Goal: Information Seeking & Learning: Find specific fact

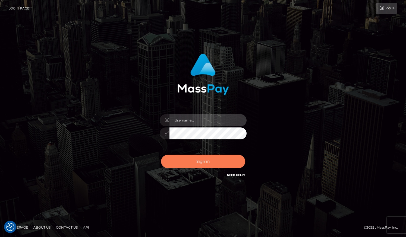
type input "grace.rush"
click at [225, 163] on button "Sign in" at bounding box center [203, 161] width 84 height 13
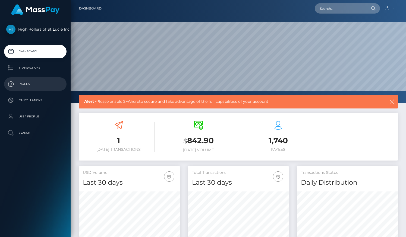
scroll to position [96, 101]
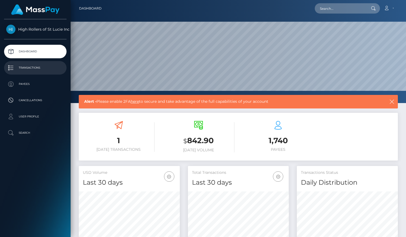
click at [41, 69] on p "Transactions" at bounding box center [35, 68] width 58 height 8
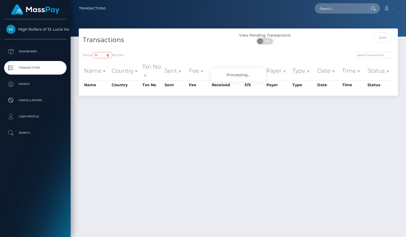
click at [103, 54] on select "10 25 50 100 250 500 1,000 3,500" at bounding box center [102, 55] width 20 height 6
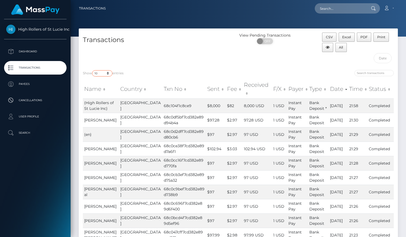
select select "3500"
click at [93, 70] on select "10 25 50 100 250 500 1,000 3,500" at bounding box center [102, 73] width 20 height 6
click at [163, 57] on div "Transactions" at bounding box center [159, 49] width 160 height 33
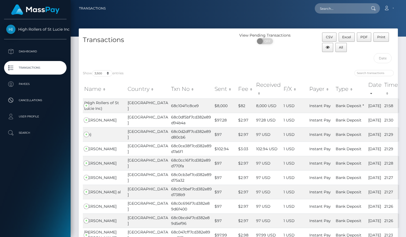
scroll to position [180, 0]
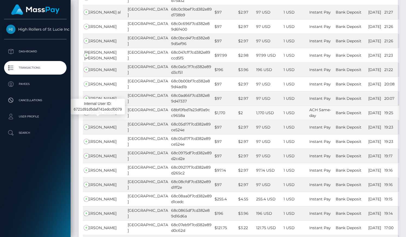
click at [107, 115] on span "[PERSON_NAME]" at bounding box center [100, 112] width 32 height 5
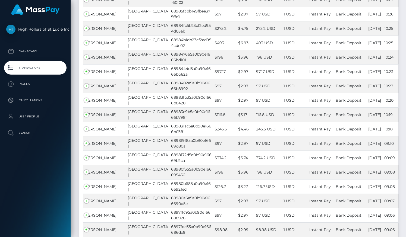
scroll to position [24466, 0]
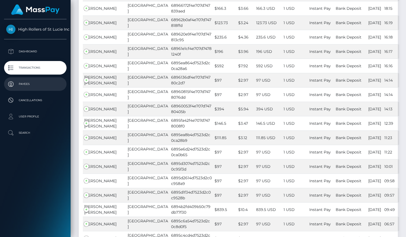
click at [29, 87] on p "Payees" at bounding box center [35, 84] width 58 height 8
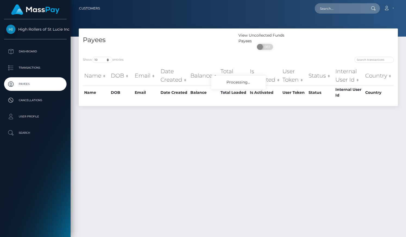
click at [107, 64] on div "Show 10 25 50 100 250 entries" at bounding box center [158, 61] width 151 height 8
click at [107, 62] on select "10 25 50 100 250" at bounding box center [102, 60] width 20 height 6
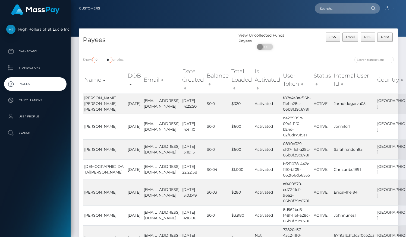
select select "250"
click at [93, 57] on select "10 25 50 100 250" at bounding box center [102, 60] width 20 height 6
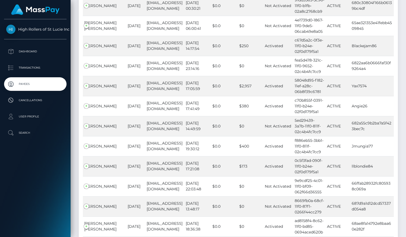
scroll to position [4967, 0]
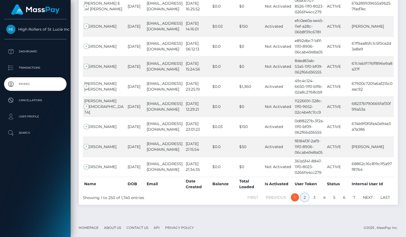
click at [302, 198] on link "2" at bounding box center [304, 198] width 8 height 8
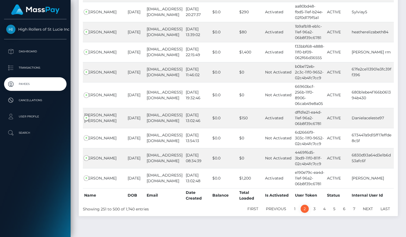
scroll to position [4995, 0]
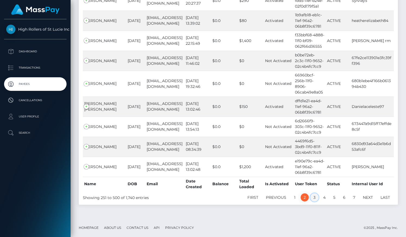
click at [316, 197] on link "3" at bounding box center [314, 198] width 8 height 8
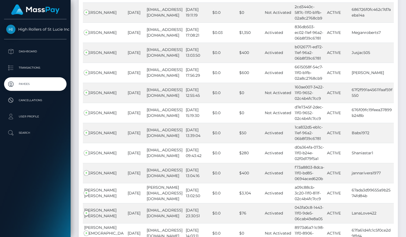
scroll to position [4930, 0]
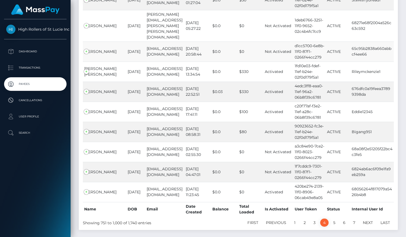
scroll to position [2852, 0]
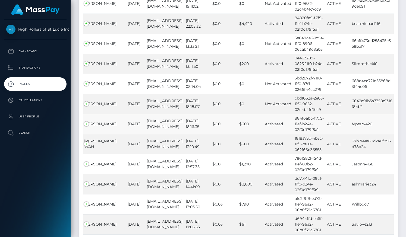
click at [362, 118] on td "Mperry420" at bounding box center [371, 124] width 43 height 20
click at [361, 114] on td "Mperry420" at bounding box center [371, 124] width 43 height 20
click at [39, 73] on link "Transactions" at bounding box center [35, 68] width 62 height 14
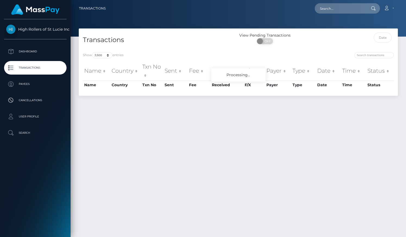
select select "3500"
click at [169, 43] on h4 "Transactions" at bounding box center [158, 40] width 151 height 10
click at [181, 45] on div "Transactions" at bounding box center [159, 40] width 160 height 15
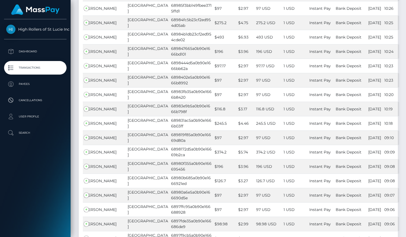
scroll to position [258, 0]
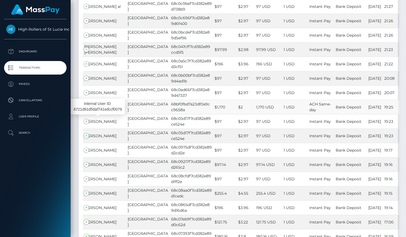
click at [88, 114] on td "Madison Perry" at bounding box center [104, 107] width 43 height 14
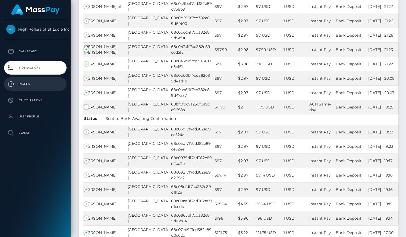
click at [37, 85] on p "Payees" at bounding box center [35, 84] width 58 height 8
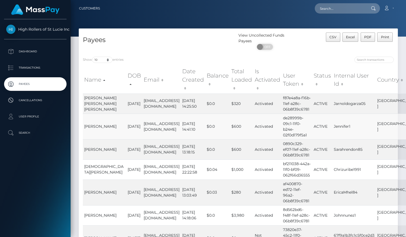
scroll to position [123, 0]
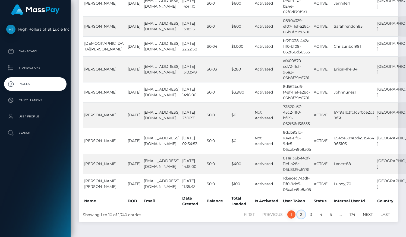
click at [300, 211] on link "2" at bounding box center [301, 215] width 8 height 8
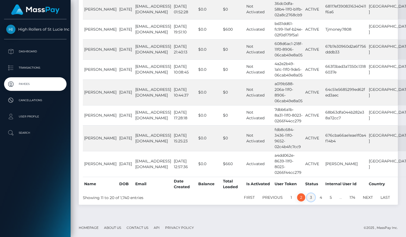
click at [311, 197] on link "3" at bounding box center [311, 198] width 8 height 8
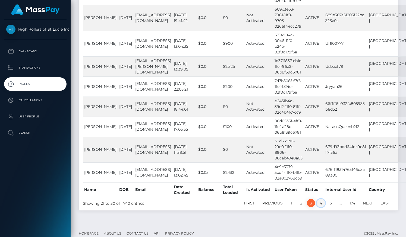
click at [317, 200] on link "4" at bounding box center [321, 203] width 8 height 8
click at [318, 200] on link "4" at bounding box center [321, 203] width 8 height 8
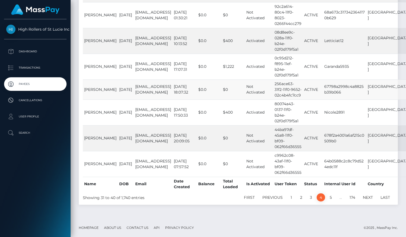
scroll to position [0, 0]
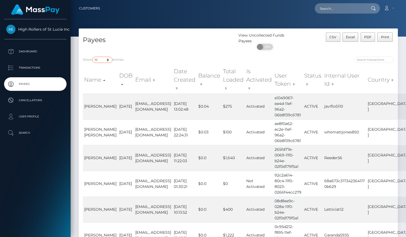
click at [105, 61] on select "10 25 50 100 250" at bounding box center [102, 60] width 20 height 6
select select "250"
click at [93, 57] on select "10 25 50 100 250" at bounding box center [102, 60] width 20 height 6
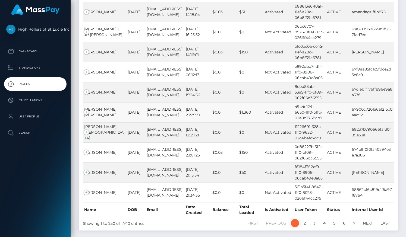
scroll to position [4967, 0]
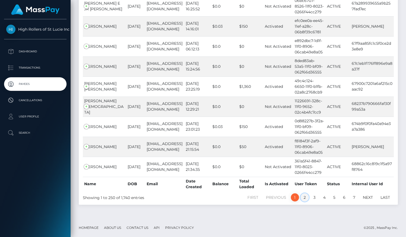
click at [302, 198] on link "2" at bounding box center [304, 198] width 8 height 8
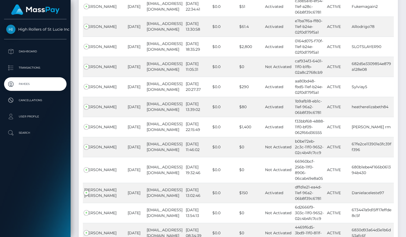
scroll to position [4995, 0]
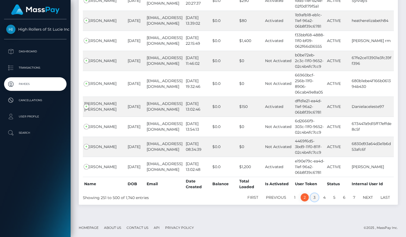
click at [313, 196] on link "3" at bounding box center [314, 198] width 8 height 8
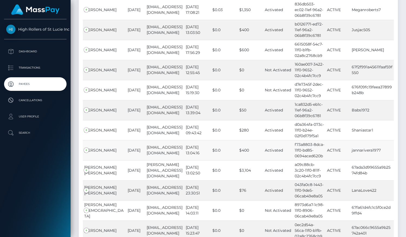
scroll to position [4930, 0]
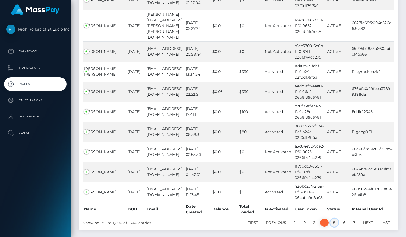
click at [334, 219] on link "5" at bounding box center [334, 223] width 8 height 8
drag, startPoint x: 334, startPoint y: 198, endPoint x: 318, endPoint y: 186, distance: 20.0
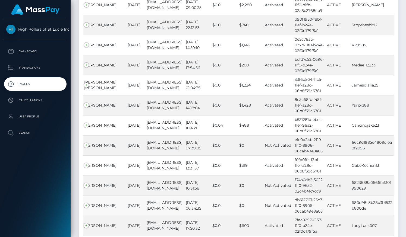
scroll to position [4953, 0]
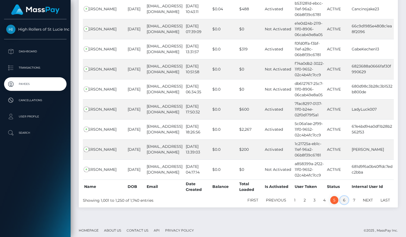
click at [342, 196] on link "6" at bounding box center [344, 200] width 8 height 8
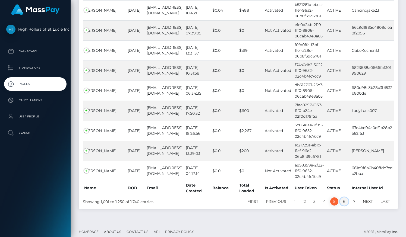
click at [342, 198] on link "6" at bounding box center [344, 202] width 8 height 8
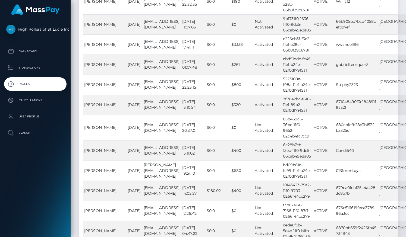
scroll to position [5651, 0]
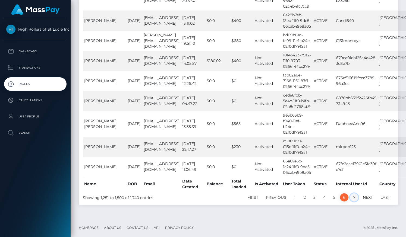
click at [354, 195] on link "7" at bounding box center [354, 198] width 8 height 8
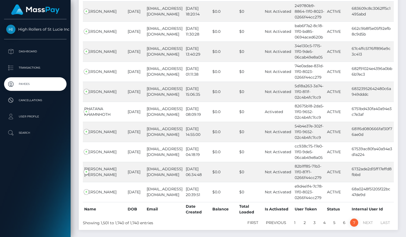
scroll to position [4488, 0]
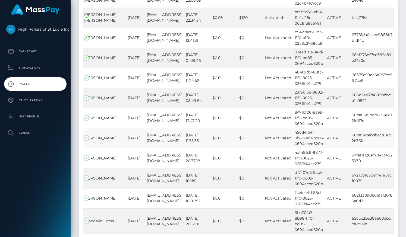
click at [100, 128] on td "[PERSON_NAME]" at bounding box center [104, 138] width 43 height 20
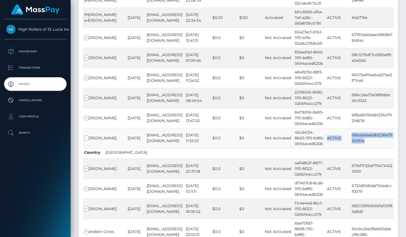
drag, startPoint x: 349, startPoint y: 114, endPoint x: 365, endPoint y: 123, distance: 18.1
click at [366, 128] on tr "Ellee Long 1974-11-27 ellee8537@gmail.com 2025-09-06 11:35:33 $0.0 $0 Not Activ…" at bounding box center [238, 138] width 311 height 20
click at [367, 128] on td "68ba5ebebdb1236e792b361e" at bounding box center [371, 138] width 43 height 20
drag, startPoint x: 367, startPoint y: 123, endPoint x: 351, endPoint y: 116, distance: 17.7
click at [351, 128] on td "68ba5ebebdb1236e792b361e" at bounding box center [371, 138] width 43 height 20
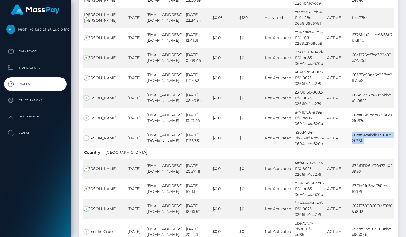
copy td "68ba5ebebdb1236e792b361e"
click at [92, 128] on td "Ellee Long" at bounding box center [104, 138] width 43 height 20
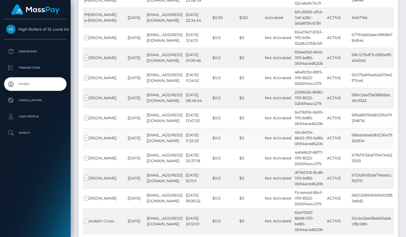
click at [92, 128] on td "Ellee Long" at bounding box center [104, 138] width 43 height 20
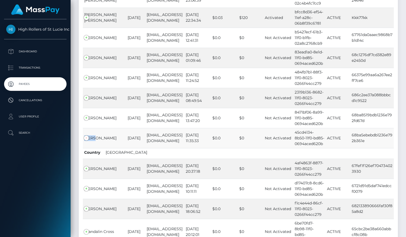
click at [92, 128] on td "Ellee Long" at bounding box center [104, 138] width 43 height 20
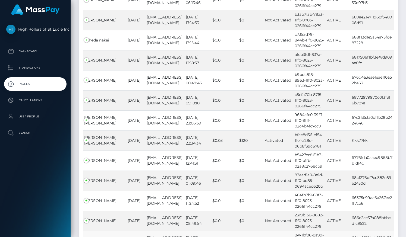
scroll to position [4358, 0]
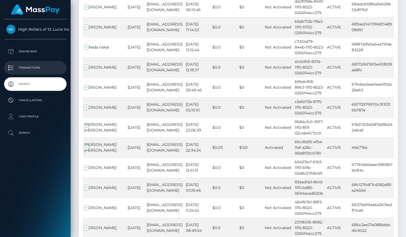
click at [47, 67] on p "Transactions" at bounding box center [35, 68] width 58 height 8
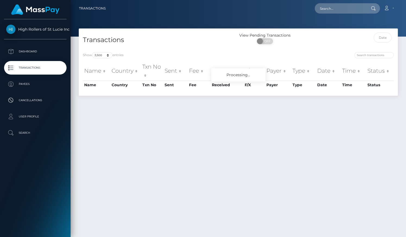
select select "3500"
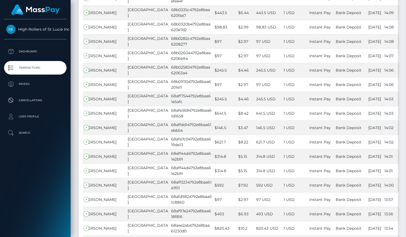
scroll to position [10951, 0]
click at [37, 88] on p "Payees" at bounding box center [35, 84] width 58 height 8
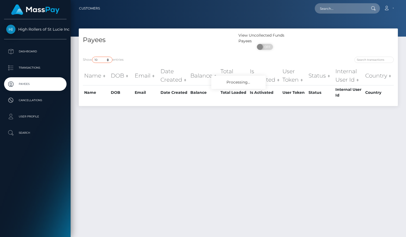
click at [105, 61] on select "10 25 50 100 250" at bounding box center [102, 60] width 20 height 6
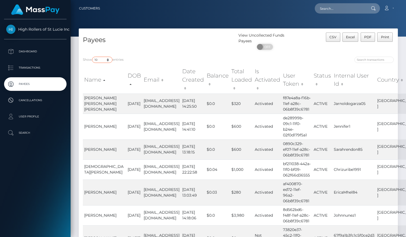
select select "250"
click at [93, 57] on select "10 25 50 100 250" at bounding box center [102, 60] width 20 height 6
click at [165, 43] on h4 "Payees" at bounding box center [158, 40] width 151 height 10
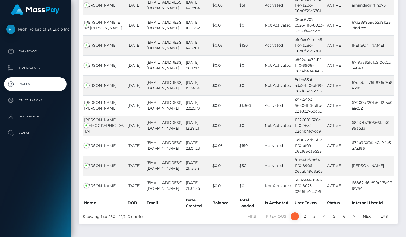
scroll to position [4967, 0]
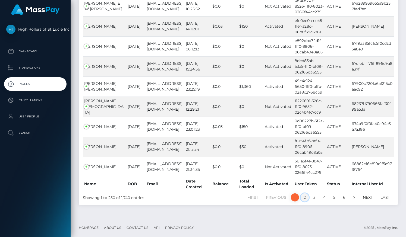
click at [302, 199] on link "2" at bounding box center [304, 198] width 8 height 8
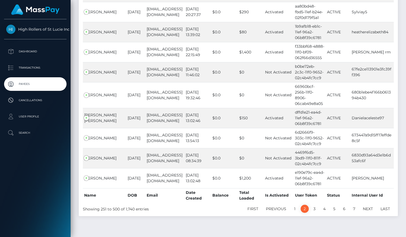
scroll to position [4995, 0]
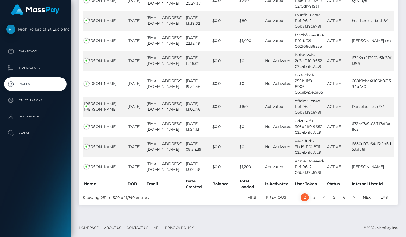
click at [302, 199] on link "2" at bounding box center [304, 198] width 8 height 8
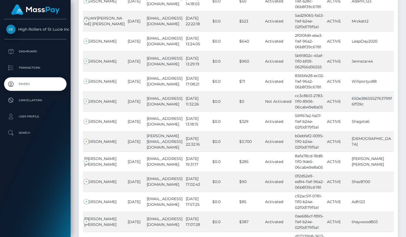
scroll to position [1661, 0]
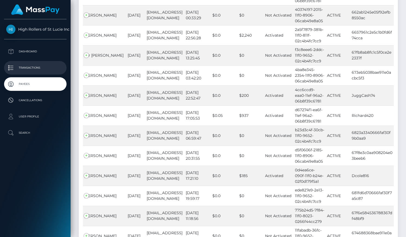
click at [48, 65] on p "Transactions" at bounding box center [35, 68] width 58 height 8
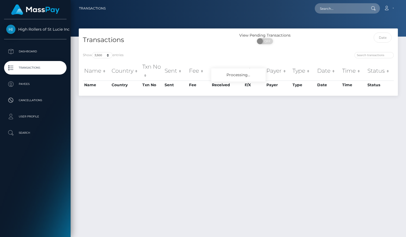
select select "3500"
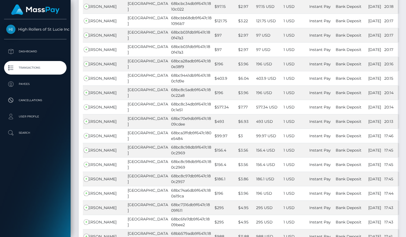
scroll to position [44067, 0]
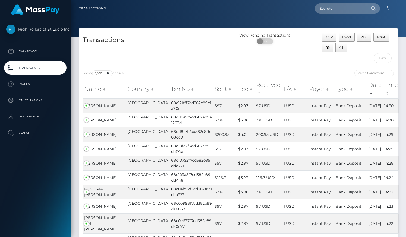
scroll to position [7131, 0]
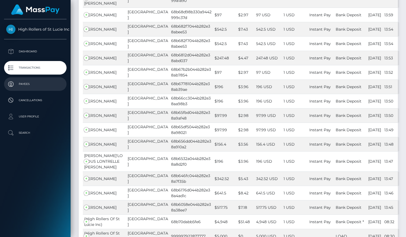
click at [22, 85] on p "Payees" at bounding box center [35, 84] width 58 height 8
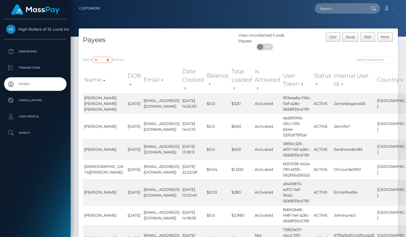
click at [108, 58] on select "10 25 50 100 250" at bounding box center [102, 60] width 20 height 6
select select "250"
click at [93, 57] on select "10 25 50 100 250" at bounding box center [102, 60] width 20 height 6
click at [147, 56] on div "Show 10 25 50 100 250 entries Name DOB Email Date Created Balance Total Loaded …" at bounding box center [238, 199] width 319 height 293
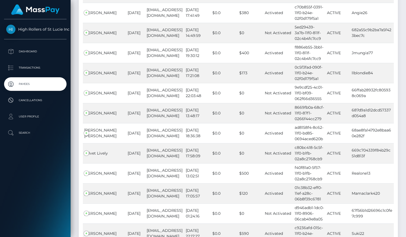
scroll to position [4967, 0]
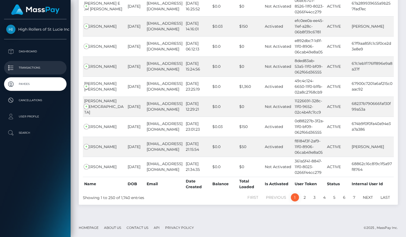
click at [48, 66] on p "Transactions" at bounding box center [35, 68] width 58 height 8
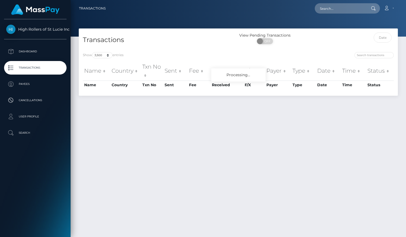
select select "3500"
click at [46, 77] on ul "Dashboard Transactions Payees Cancellations User Profile Search" at bounding box center [35, 92] width 71 height 95
click at [43, 86] on p "Payees" at bounding box center [35, 84] width 58 height 8
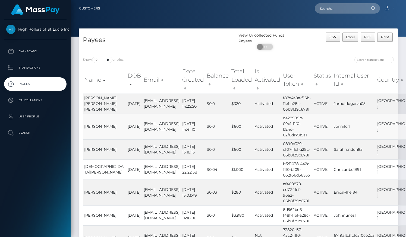
scroll to position [123, 0]
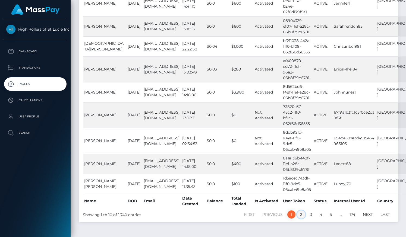
click at [303, 211] on link "2" at bounding box center [301, 215] width 8 height 8
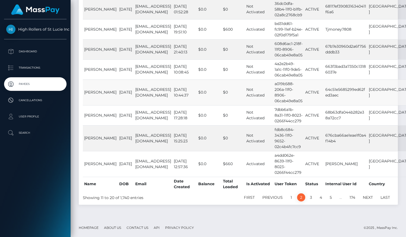
click at [297, 194] on link "2" at bounding box center [301, 198] width 8 height 8
click at [309, 196] on link "3" at bounding box center [311, 198] width 8 height 8
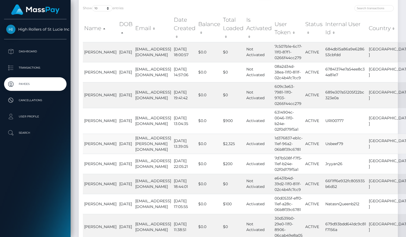
scroll to position [0, 0]
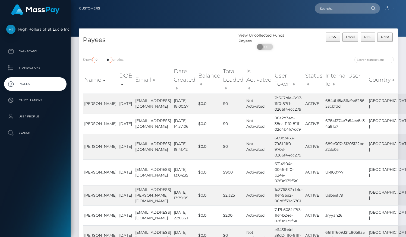
click at [103, 59] on select "10 25 50 100 250" at bounding box center [102, 60] width 20 height 6
select select "250"
click at [93, 57] on select "10 25 50 100 250" at bounding box center [102, 60] width 20 height 6
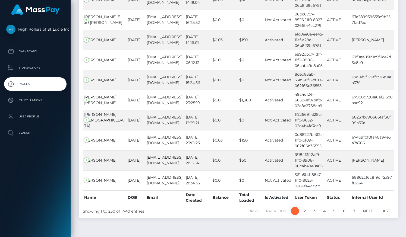
scroll to position [4967, 0]
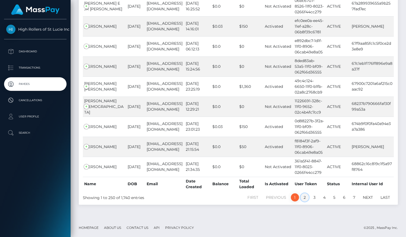
click at [303, 197] on link "2" at bounding box center [304, 198] width 8 height 8
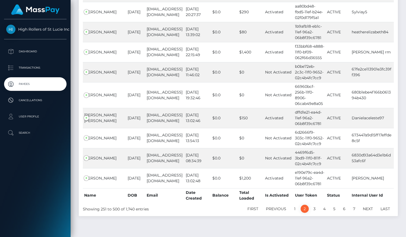
scroll to position [4995, 0]
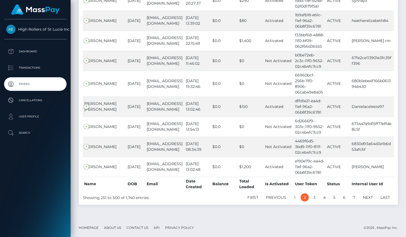
click at [306, 197] on link "2" at bounding box center [304, 198] width 8 height 8
click at [315, 194] on link "3" at bounding box center [314, 198] width 8 height 8
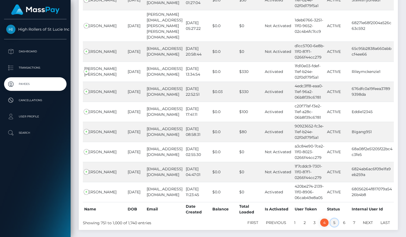
click at [334, 219] on link "5" at bounding box center [334, 223] width 8 height 8
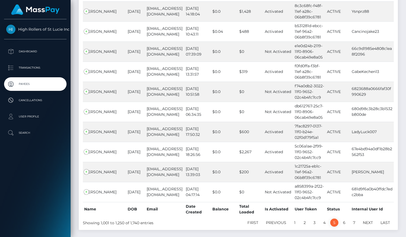
scroll to position [4953, 0]
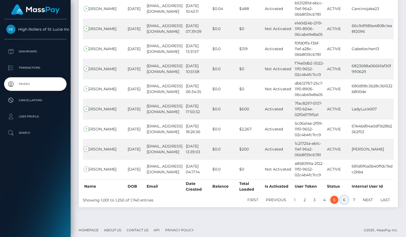
click at [344, 198] on link "6" at bounding box center [344, 200] width 8 height 8
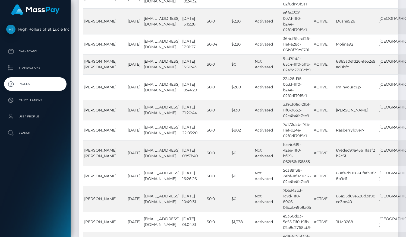
scroll to position [3520, 0]
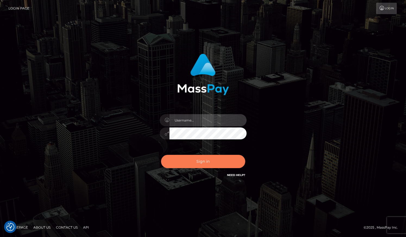
type input "grace.rush"
click at [193, 160] on button "Sign in" at bounding box center [203, 161] width 84 height 13
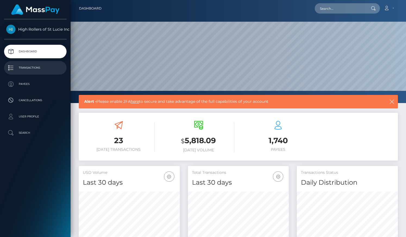
scroll to position [96, 101]
click at [43, 72] on p "Transactions" at bounding box center [35, 68] width 58 height 8
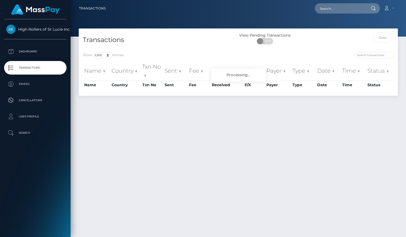
select select "3500"
click at [56, 85] on p "Payees" at bounding box center [35, 84] width 58 height 8
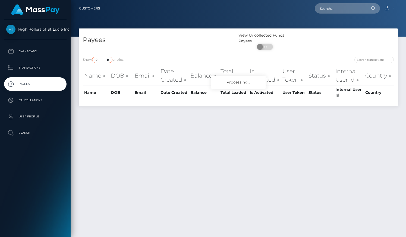
click at [99, 59] on select "10 25 50 100 250" at bounding box center [102, 60] width 20 height 6
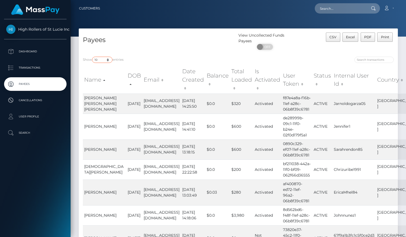
select select "250"
click at [93, 57] on select "10 25 50 100 250" at bounding box center [102, 60] width 20 height 6
click at [141, 52] on div "Payees" at bounding box center [159, 43] width 160 height 20
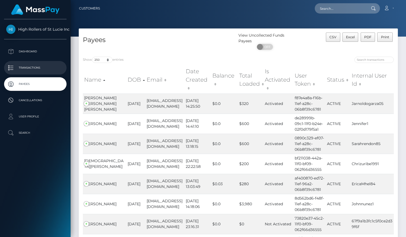
click at [42, 71] on p "Transactions" at bounding box center [35, 68] width 58 height 8
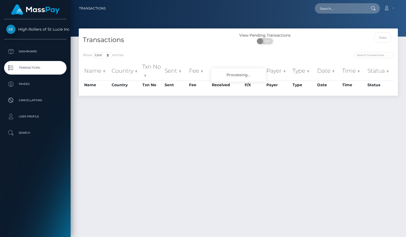
select select "3500"
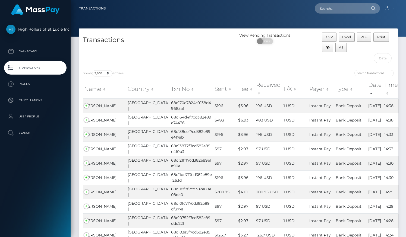
scroll to position [767, 0]
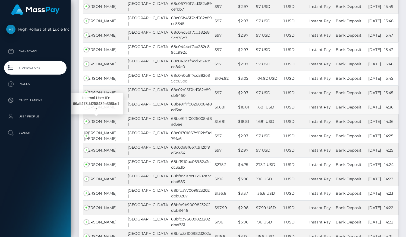
click at [99, 110] on span "[PERSON_NAME]" at bounding box center [100, 107] width 32 height 5
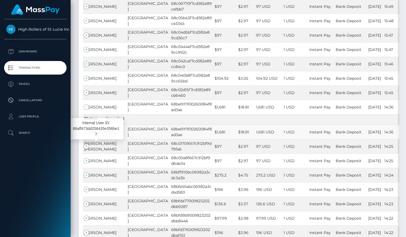
click at [99, 135] on span "[PERSON_NAME]" at bounding box center [100, 132] width 32 height 5
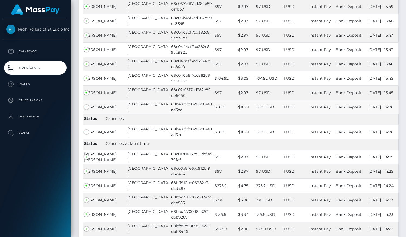
click at [170, 114] on td "68be91f1f00260084f8ad3ae" at bounding box center [191, 107] width 43 height 14
copy td "68be91f1f00260084f8ad3ae"
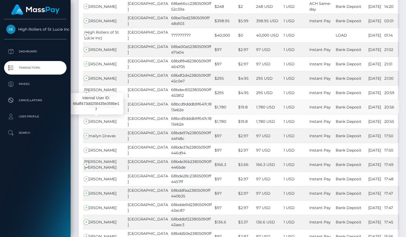
click at [97, 110] on span "Victor Coffey" at bounding box center [100, 107] width 32 height 5
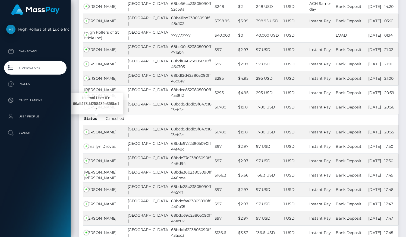
click at [105, 110] on span "Victor Coffey" at bounding box center [100, 107] width 32 height 5
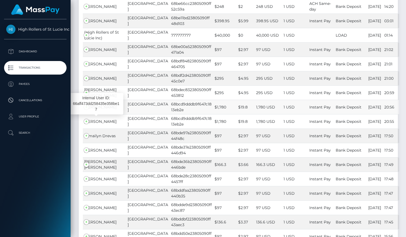
click at [85, 114] on td "Victor Coffey" at bounding box center [104, 107] width 43 height 14
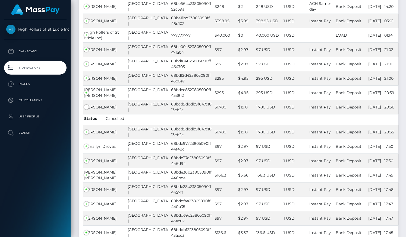
click at [85, 124] on li "Status Cancelled" at bounding box center [104, 120] width 40 height 8
click at [35, 85] on p "Payees" at bounding box center [35, 84] width 58 height 8
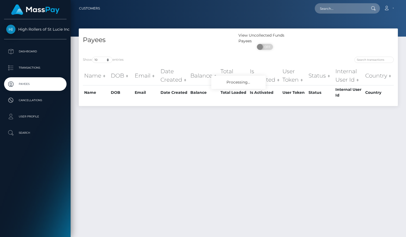
click at [101, 65] on div "Name DOB Email Date Created Balance Total Loaded Is Activated User Token Status…" at bounding box center [238, 82] width 319 height 37
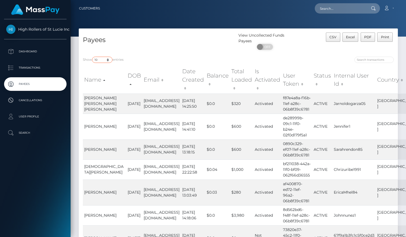
click at [102, 62] on select "10 25 50 100 250" at bounding box center [102, 60] width 20 height 6
select select "250"
click at [93, 57] on select "10 25 50 100 250" at bounding box center [102, 60] width 20 height 6
click at [156, 43] on h4 "Payees" at bounding box center [158, 40] width 151 height 10
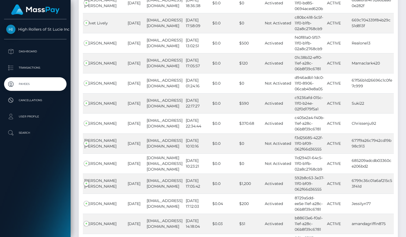
scroll to position [4967, 0]
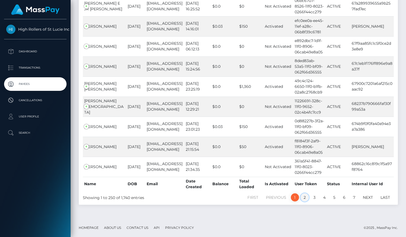
click at [306, 199] on link "2" at bounding box center [304, 198] width 8 height 8
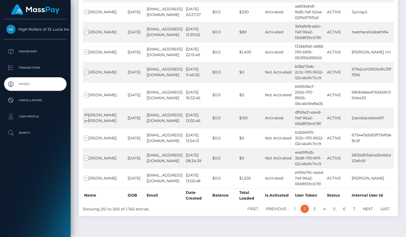
scroll to position [4995, 0]
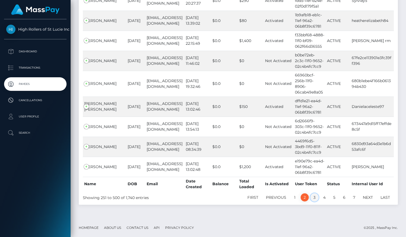
click at [312, 197] on link "3" at bounding box center [314, 198] width 8 height 8
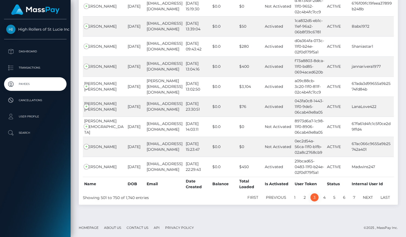
scroll to position [4930, 0]
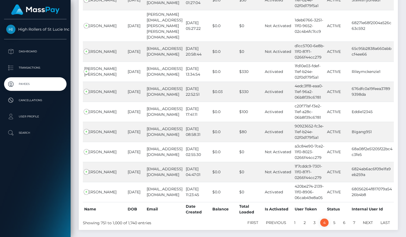
scroll to position [2769, 0]
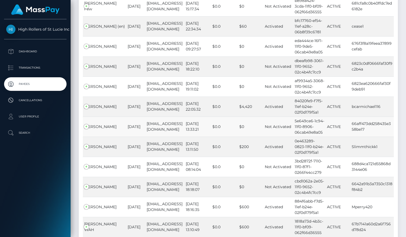
click at [106, 117] on td "Victor Coffey" at bounding box center [104, 127] width 43 height 20
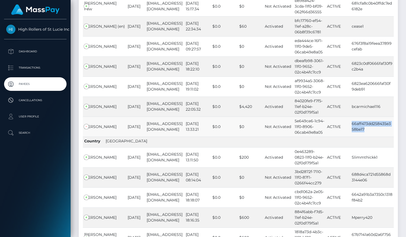
drag, startPoint x: 373, startPoint y: 123, endPoint x: 349, endPoint y: 116, distance: 25.5
click at [349, 117] on tr "Victor Coffey 1996-12-06 victorcoffey82@gmail.com 2025-04-18 13:33:21 $0.0 $0 N…" at bounding box center [238, 127] width 311 height 20
copy tr "66aff473dd258435e358be17"
drag, startPoint x: 110, startPoint y: 118, endPoint x: 85, endPoint y: 117, distance: 25.0
click at [85, 117] on td "Victor Coffey" at bounding box center [104, 127] width 43 height 20
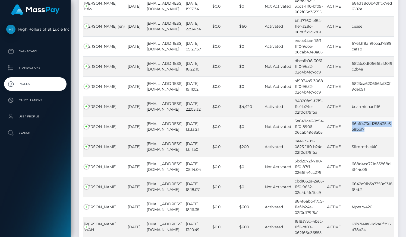
copy td "Victor Coffey"
click at [35, 66] on p "Transactions" at bounding box center [35, 68] width 58 height 8
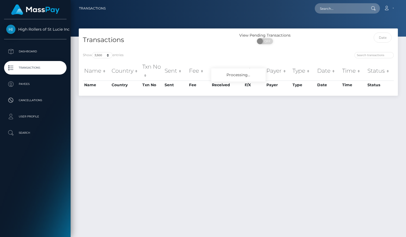
select select "3500"
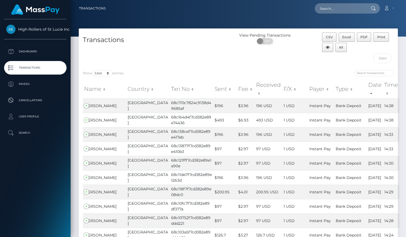
scroll to position [1549, 0]
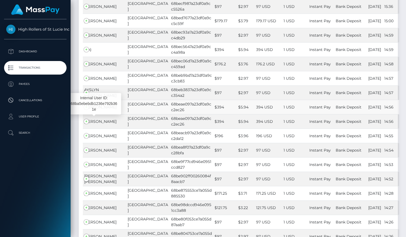
click at [95, 110] on span "Ellee Long" at bounding box center [100, 107] width 32 height 5
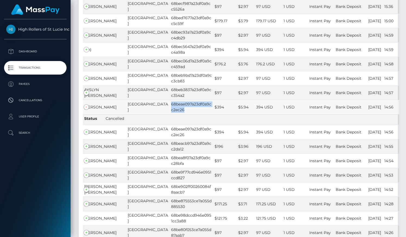
drag, startPoint x: 163, startPoint y: 123, endPoint x: 148, endPoint y: 114, distance: 17.2
click at [170, 114] on td "68beae097a23df0a9cc2ec26" at bounding box center [191, 107] width 43 height 14
copy td "68beae097a23df0a9cc2ec26"
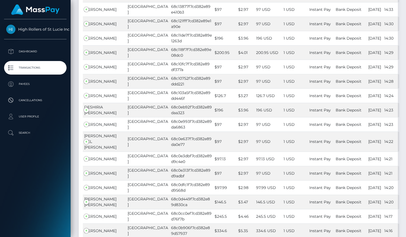
scroll to position [0, 0]
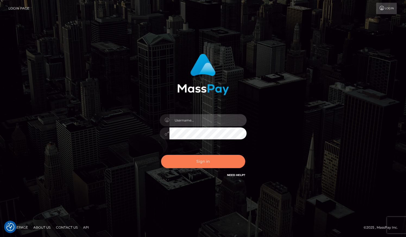
type input "grace.rush"
click at [201, 159] on button "Sign in" at bounding box center [203, 161] width 84 height 13
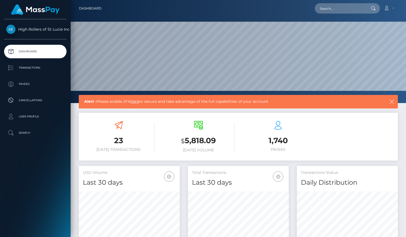
scroll to position [96, 101]
click at [39, 87] on p "Payees" at bounding box center [35, 84] width 58 height 8
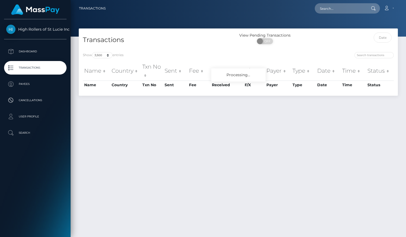
select select "3500"
click at [102, 54] on select "10 25 50 100 250 500 1,000 3,500" at bounding box center [102, 55] width 20 height 6
click at [162, 48] on div "Show 10 25 50 100 250 500 1,000 3,500 entries Name Country Txn No Sent Fee Rece…" at bounding box center [238, 72] width 319 height 48
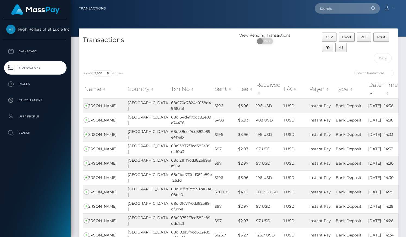
scroll to position [2890, 0]
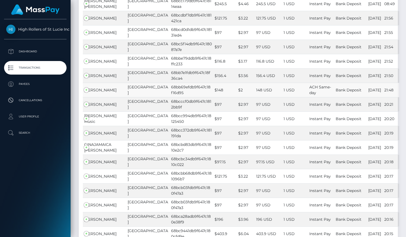
click at [130, 97] on td "United States" at bounding box center [147, 90] width 43 height 14
click at [170, 97] on td "68bb69efdb9f647c18f16d95" at bounding box center [191, 90] width 43 height 14
drag, startPoint x: 164, startPoint y: 122, endPoint x: 148, endPoint y: 115, distance: 16.9
click at [170, 97] on td "68bb69efdb9f647c18f16d95" at bounding box center [191, 90] width 43 height 14
copy td "68bb69efdb9f647c18f16d95"
